Goal: Information Seeking & Learning: Learn about a topic

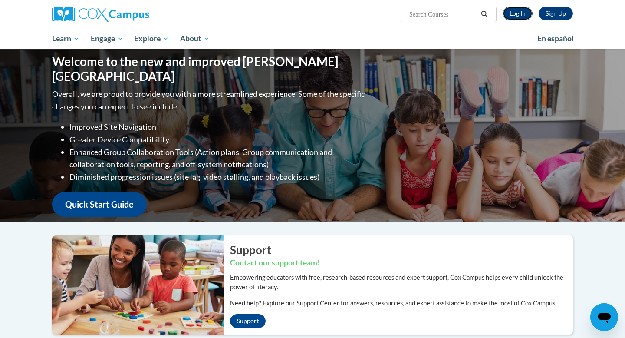
click at [520, 11] on link "Log In" at bounding box center [518, 14] width 30 height 14
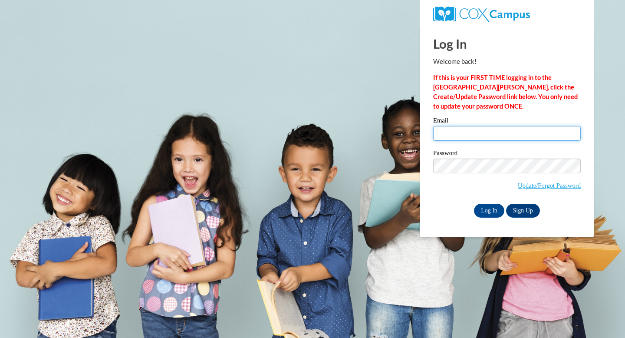
click at [474, 134] on input "Email" at bounding box center [507, 133] width 148 height 15
type input "gvelazquez@daltonstate.edu"
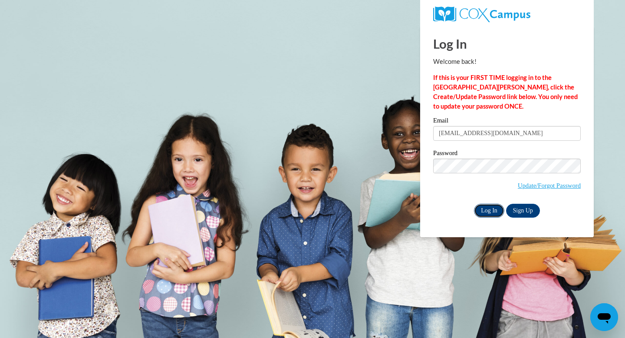
click at [497, 212] on input "Log In" at bounding box center [489, 211] width 30 height 14
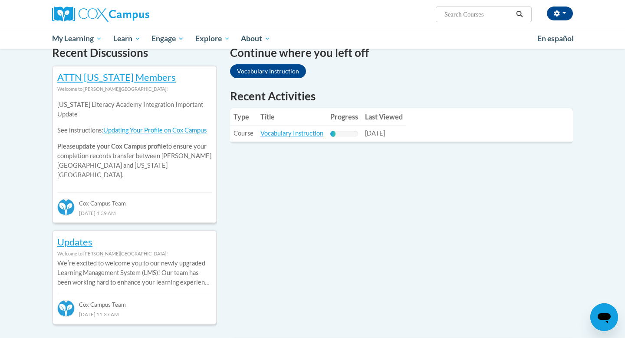
scroll to position [270, 0]
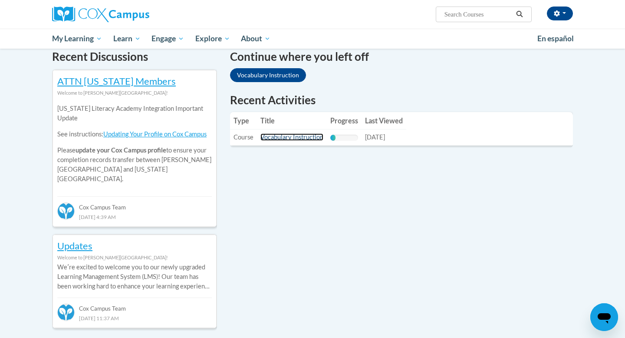
click at [300, 137] on link "Vocabulary Instruction" at bounding box center [292, 136] width 63 height 7
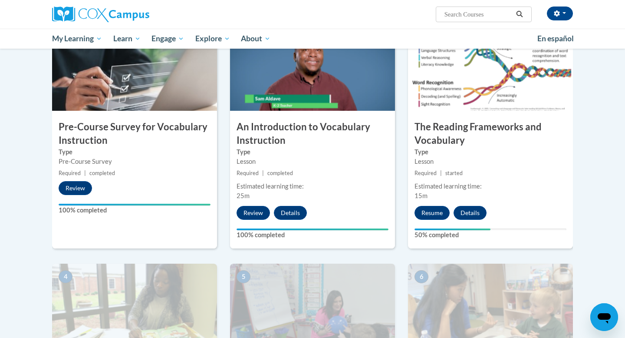
scroll to position [200, 0]
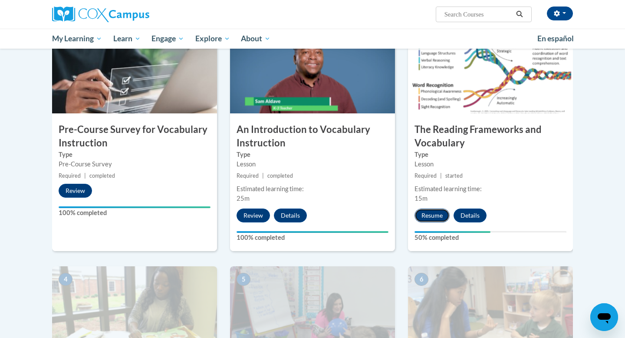
click at [430, 220] on button "Resume" at bounding box center [432, 215] width 35 height 14
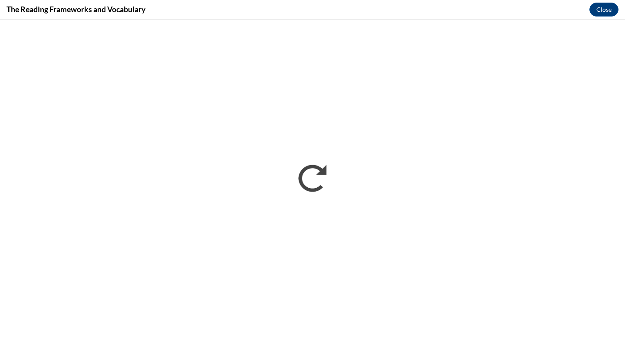
scroll to position [0, 0]
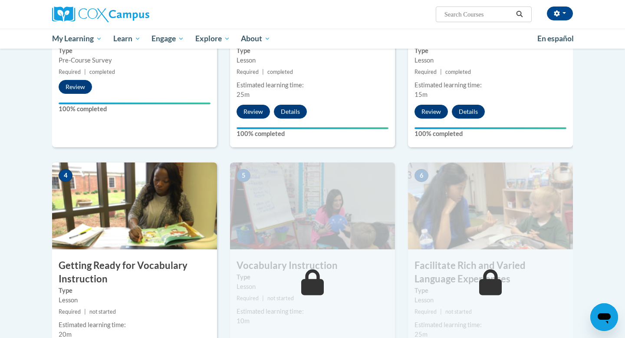
scroll to position [331, 0]
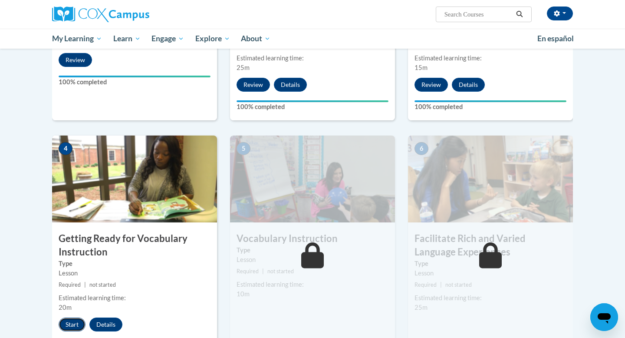
click at [70, 320] on button "Start" at bounding box center [72, 324] width 27 height 14
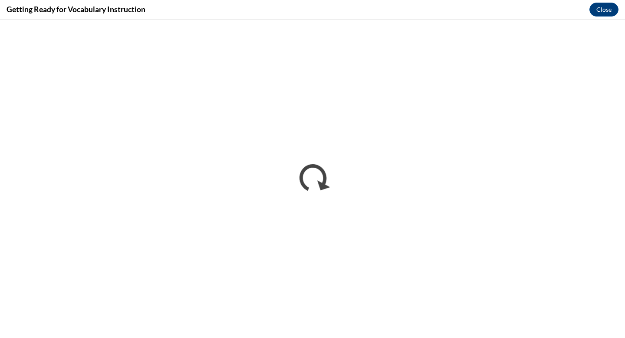
scroll to position [0, 0]
